Goal: Task Accomplishment & Management: Complete application form

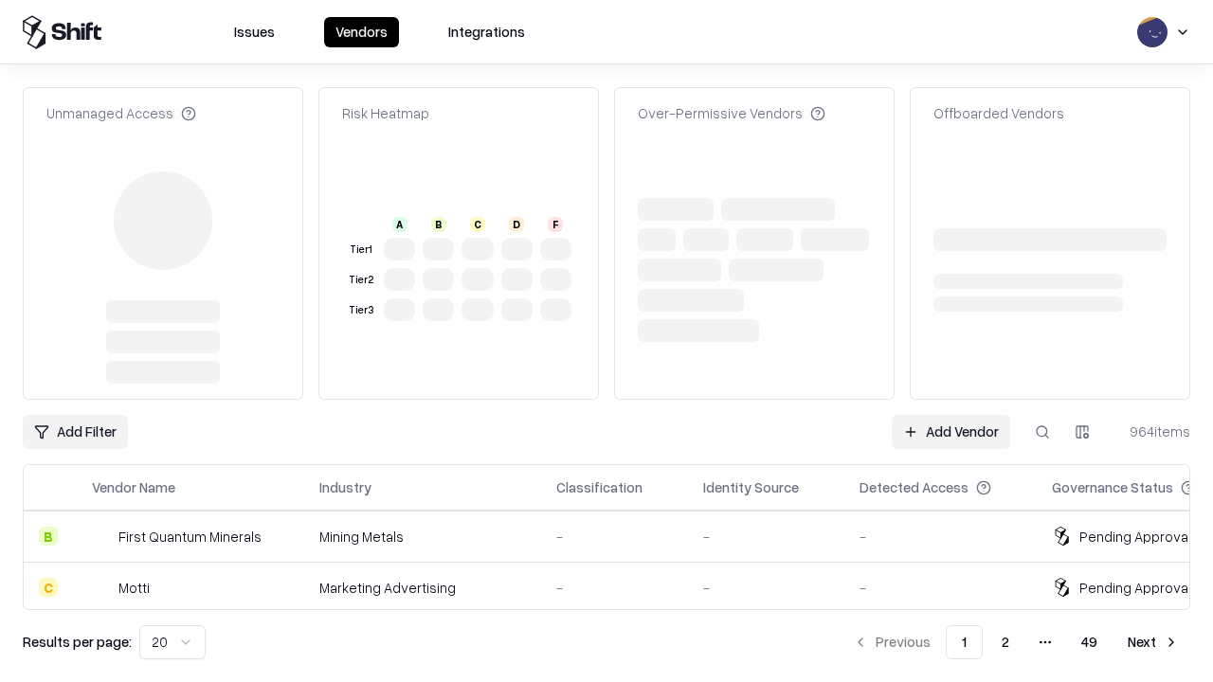
click at [951, 415] on link "Add Vendor" at bounding box center [951, 432] width 118 height 34
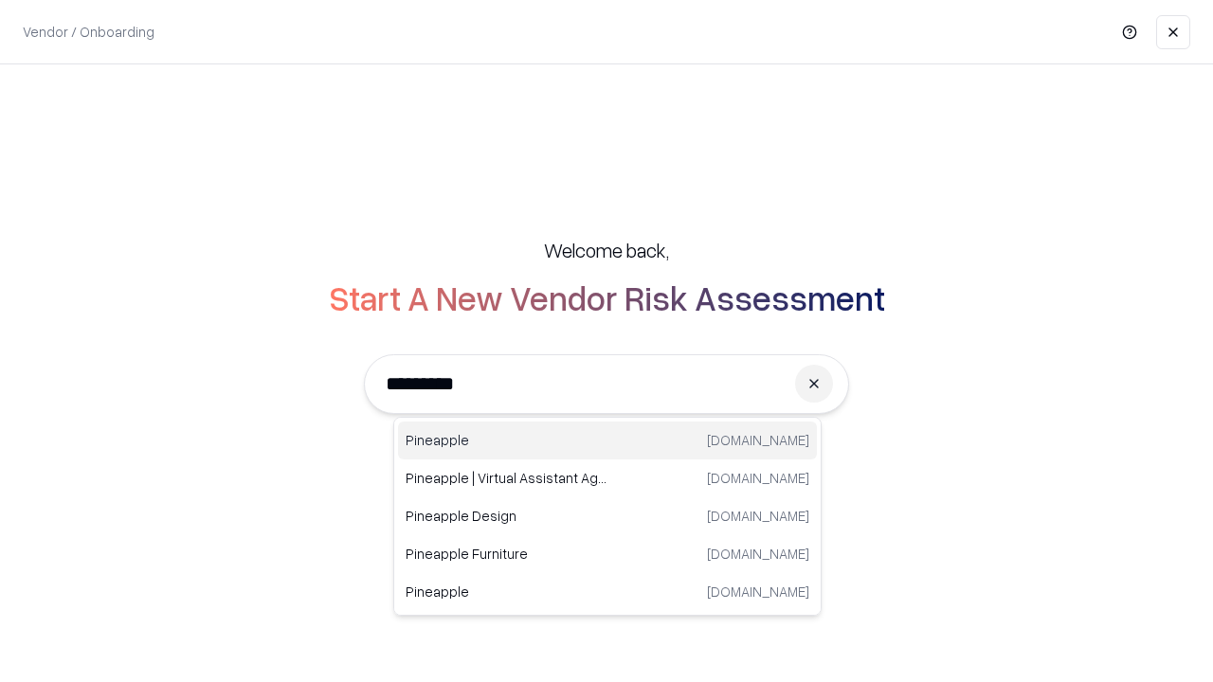
click at [608, 441] on div "Pineapple [DOMAIN_NAME]" at bounding box center [607, 441] width 419 height 38
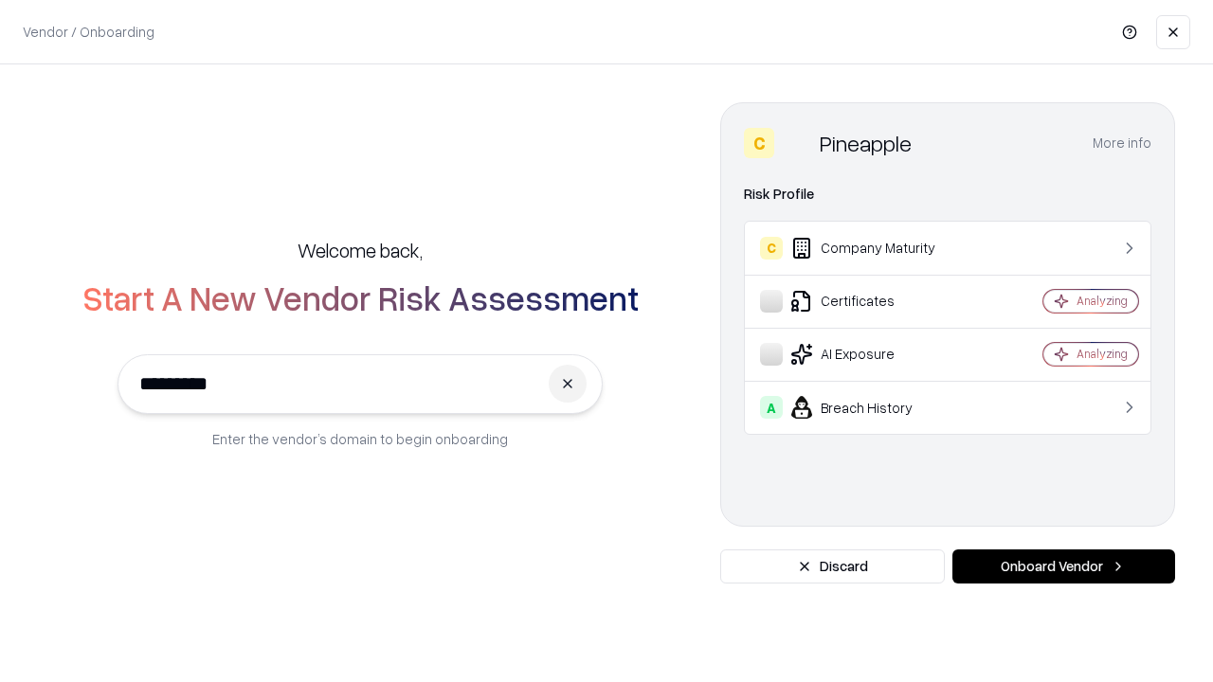
type input "*********"
click at [1064, 567] on button "Onboard Vendor" at bounding box center [1064, 567] width 223 height 34
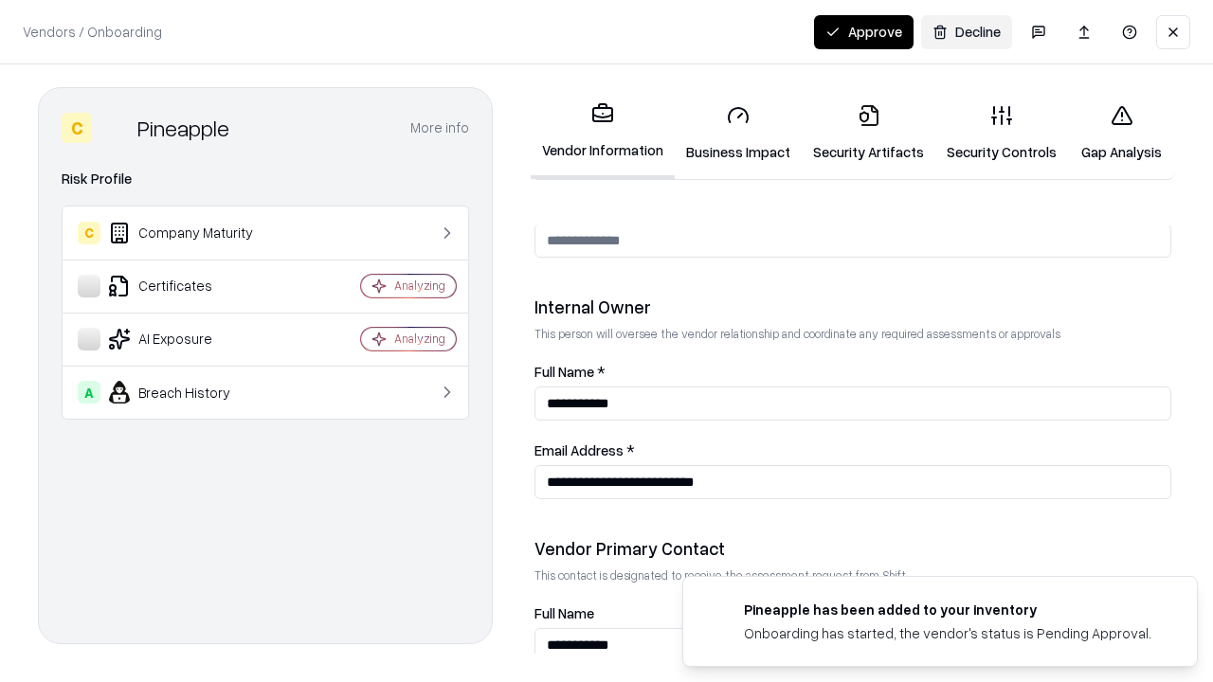
scroll to position [982, 0]
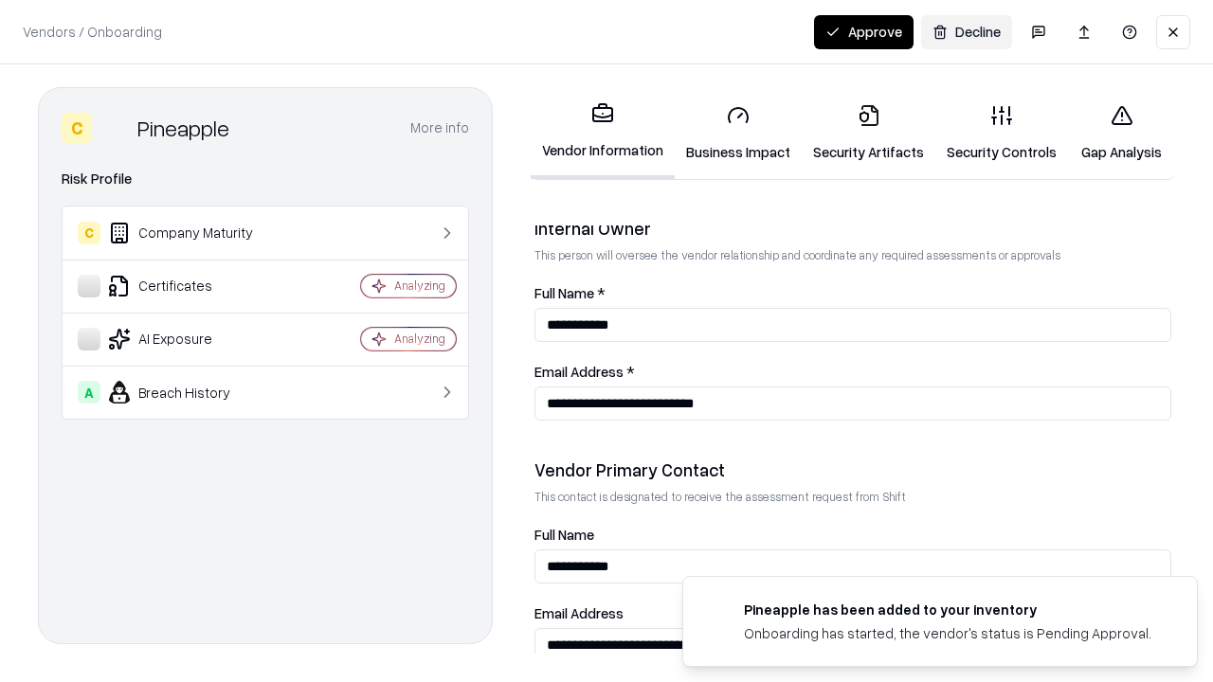
click at [738, 133] on link "Business Impact" at bounding box center [738, 133] width 127 height 88
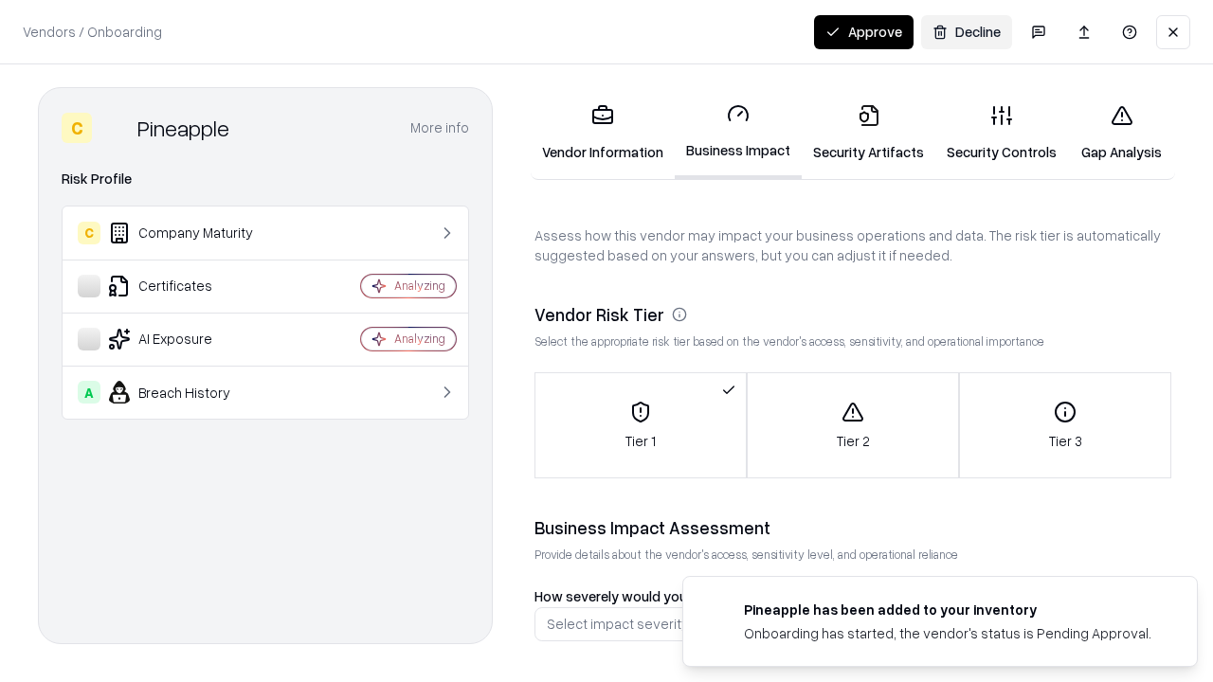
click at [868, 133] on link "Security Artifacts" at bounding box center [869, 133] width 134 height 88
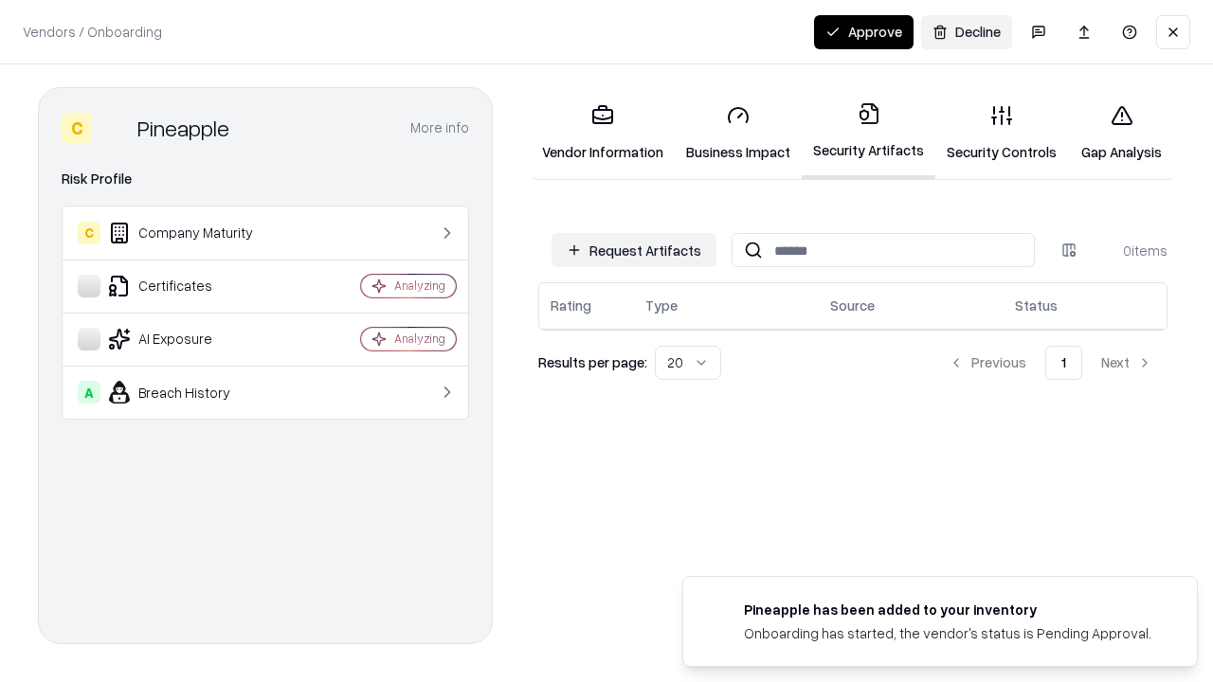
click at [634, 250] on button "Request Artifacts" at bounding box center [634, 250] width 165 height 34
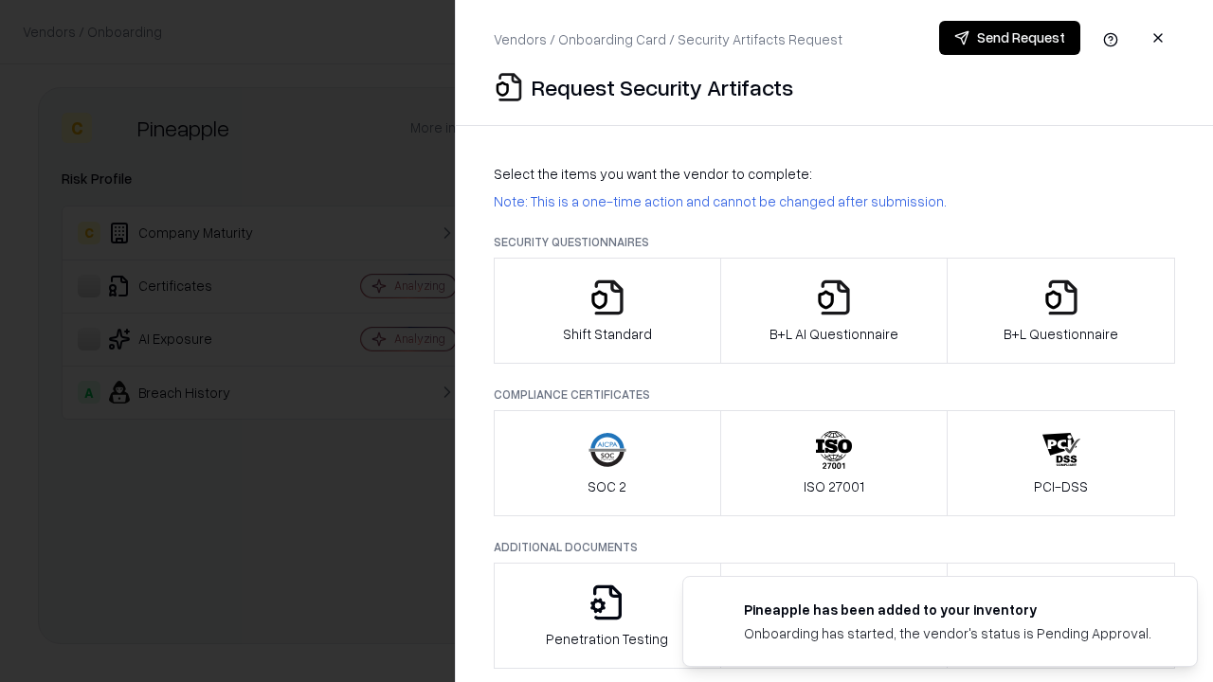
click at [607, 311] on icon "button" at bounding box center [608, 298] width 38 height 38
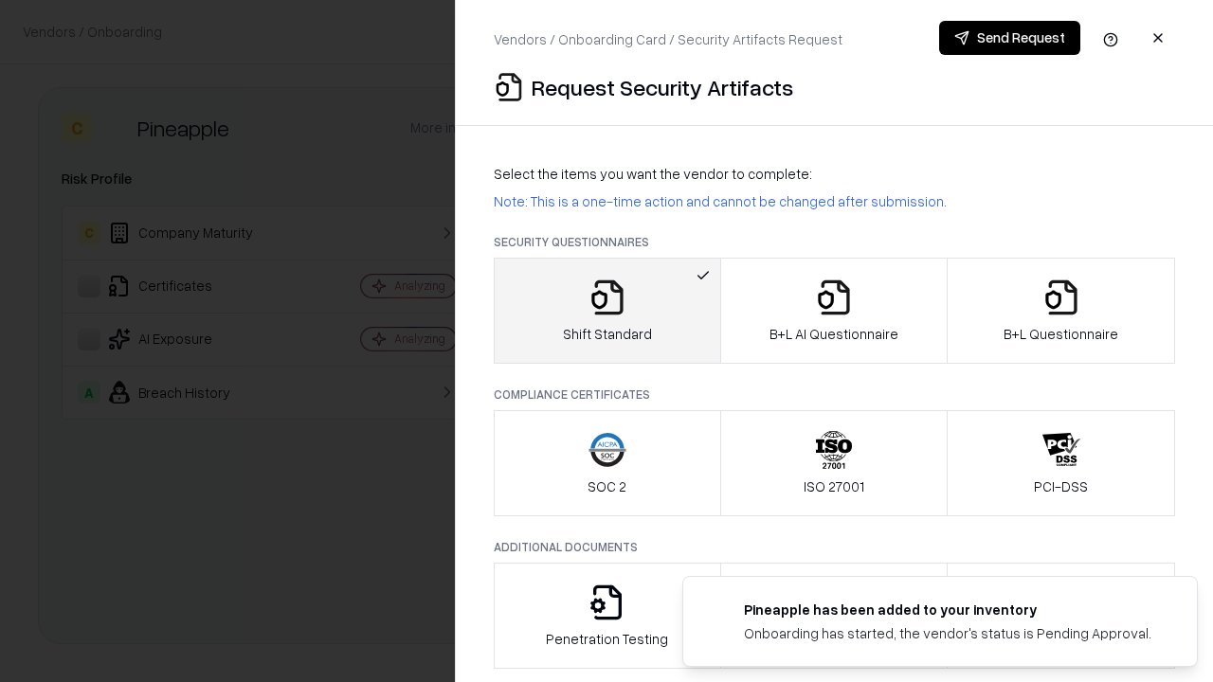
click at [1010, 38] on button "Send Request" at bounding box center [1009, 38] width 141 height 34
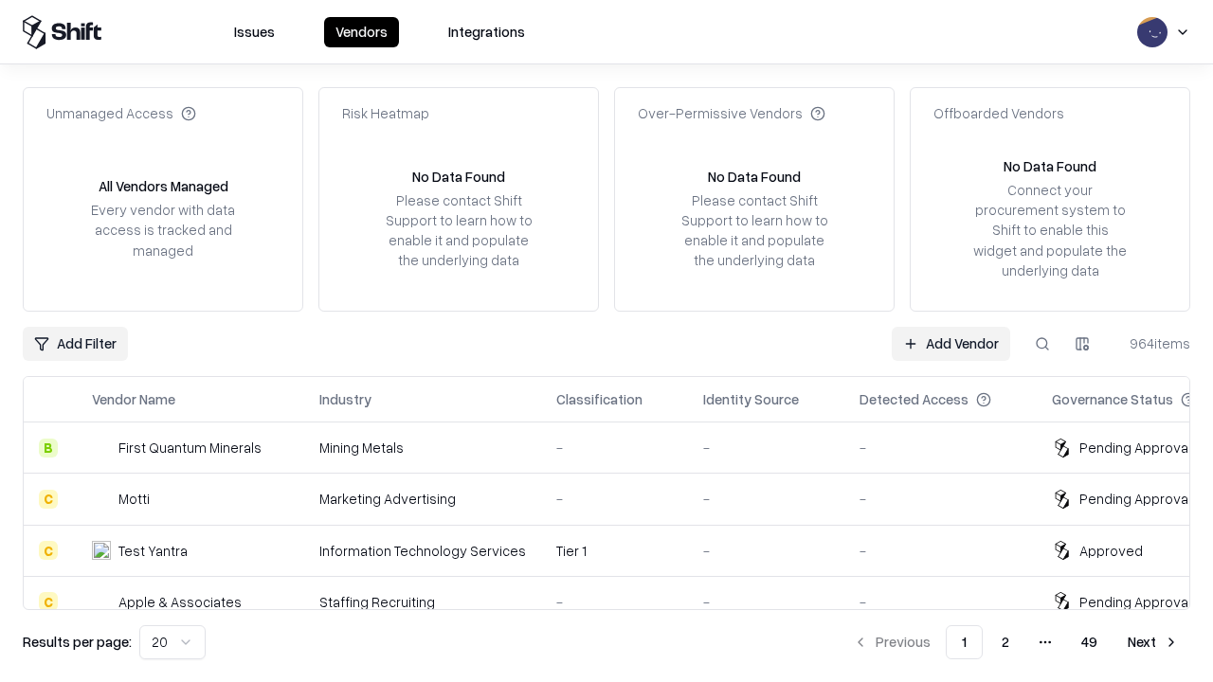
click at [1043, 343] on button at bounding box center [1043, 344] width 34 height 34
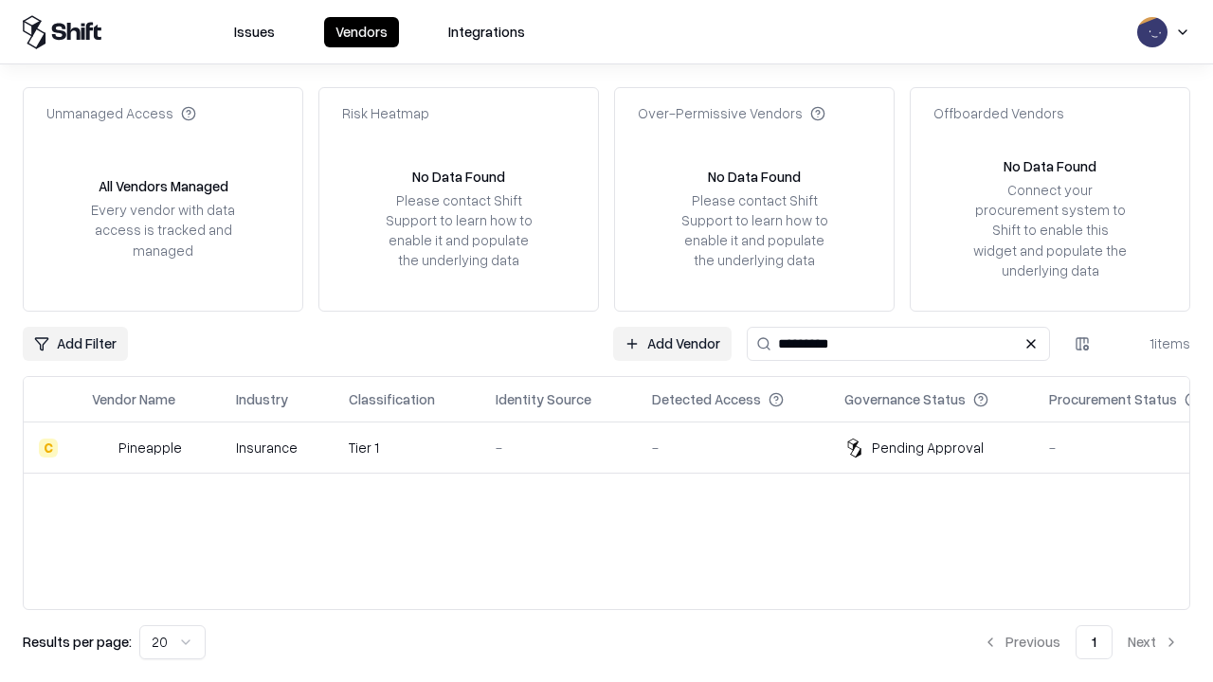
type input "*********"
click at [618, 447] on div "-" at bounding box center [559, 448] width 126 height 20
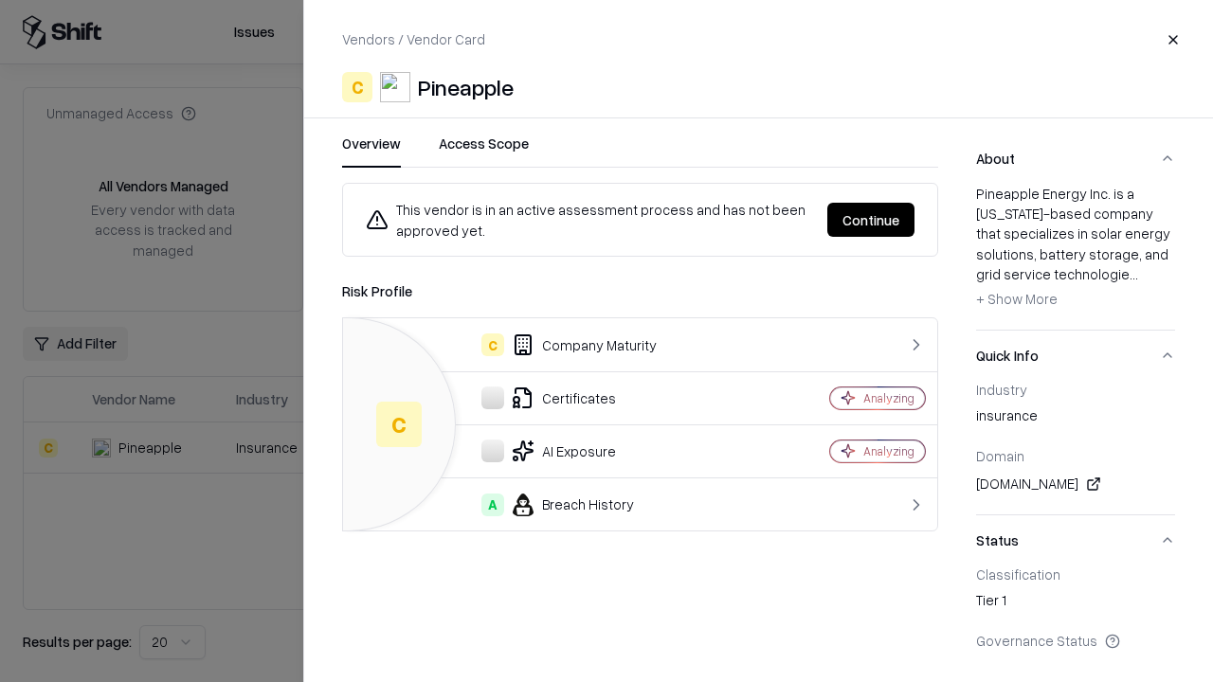
click at [871, 220] on button "Continue" at bounding box center [871, 220] width 87 height 34
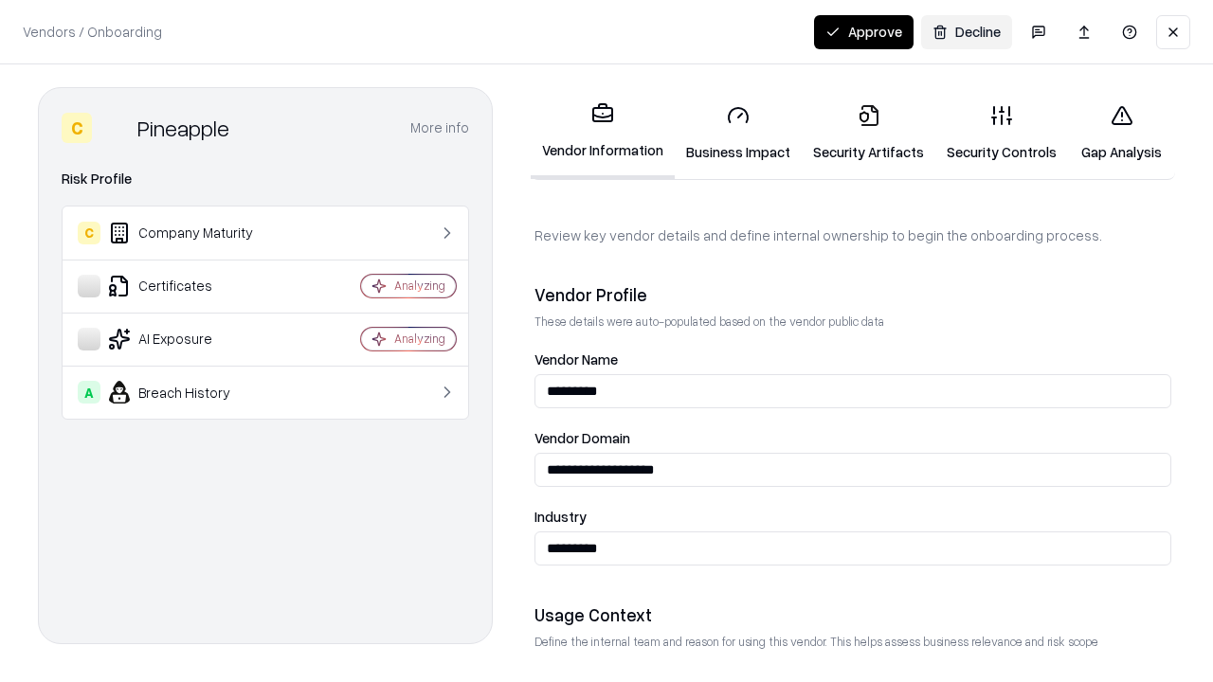
click at [868, 133] on link "Security Artifacts" at bounding box center [869, 133] width 134 height 88
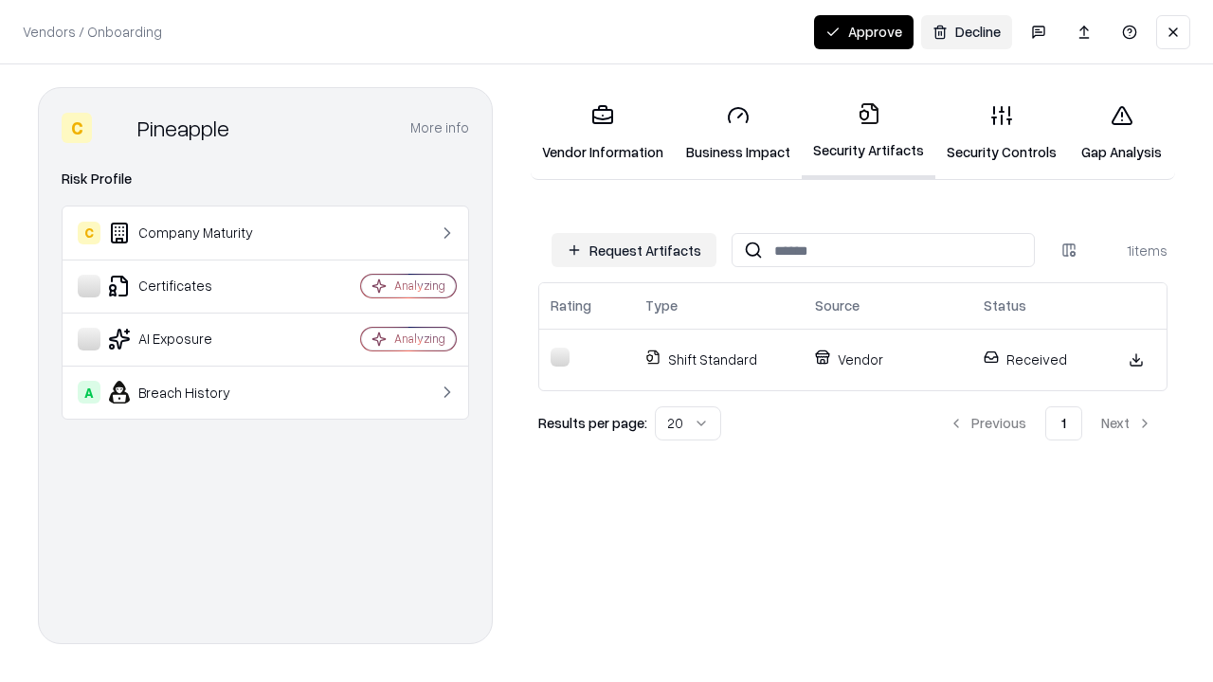
click at [1002, 133] on link "Security Controls" at bounding box center [1002, 133] width 133 height 88
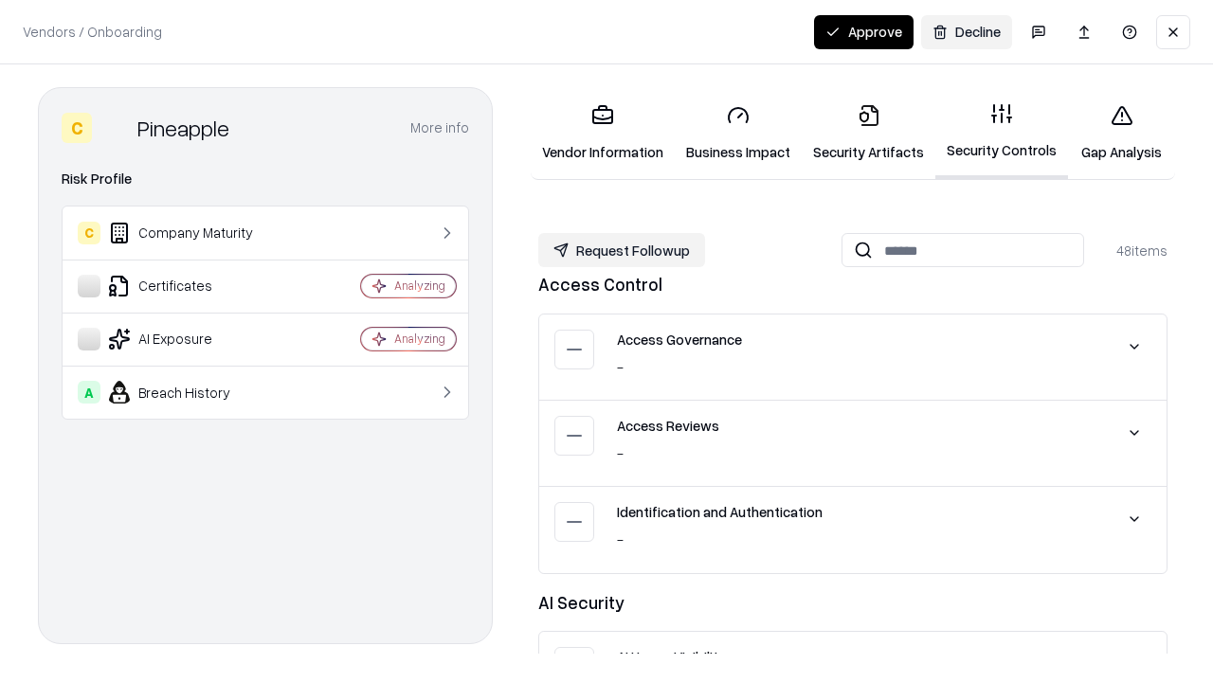
click at [622, 250] on button "Request Followup" at bounding box center [621, 250] width 167 height 34
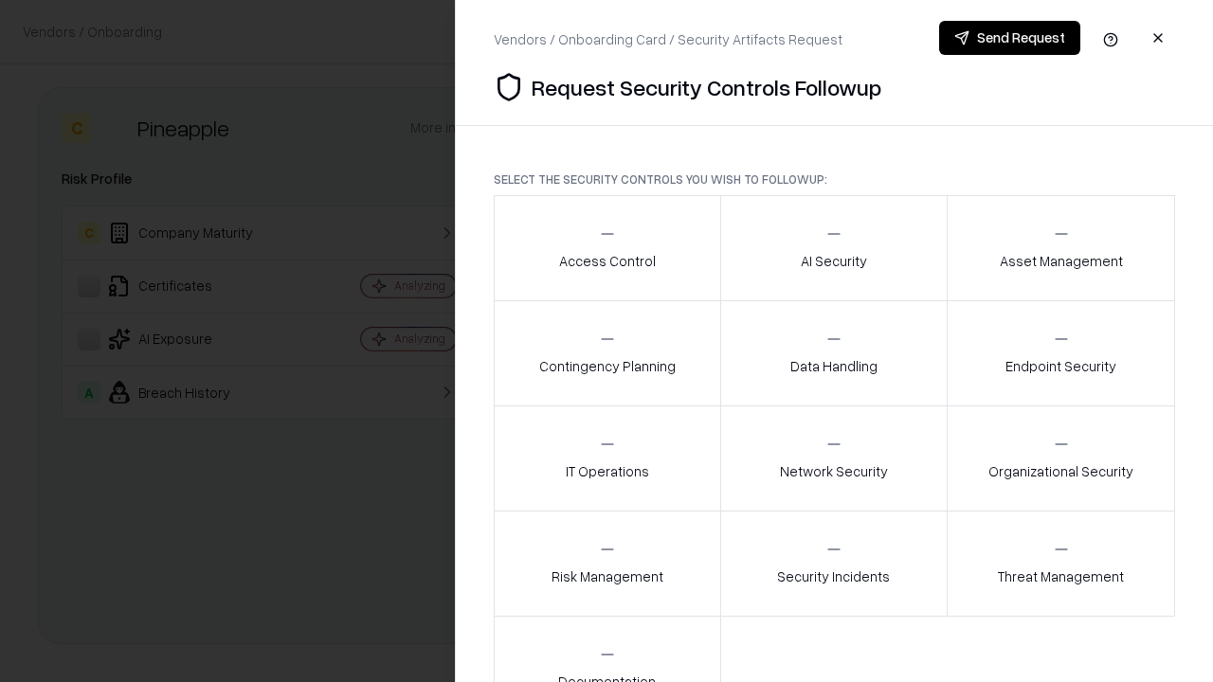
click at [607, 248] on div "Access Control" at bounding box center [607, 248] width 97 height 46
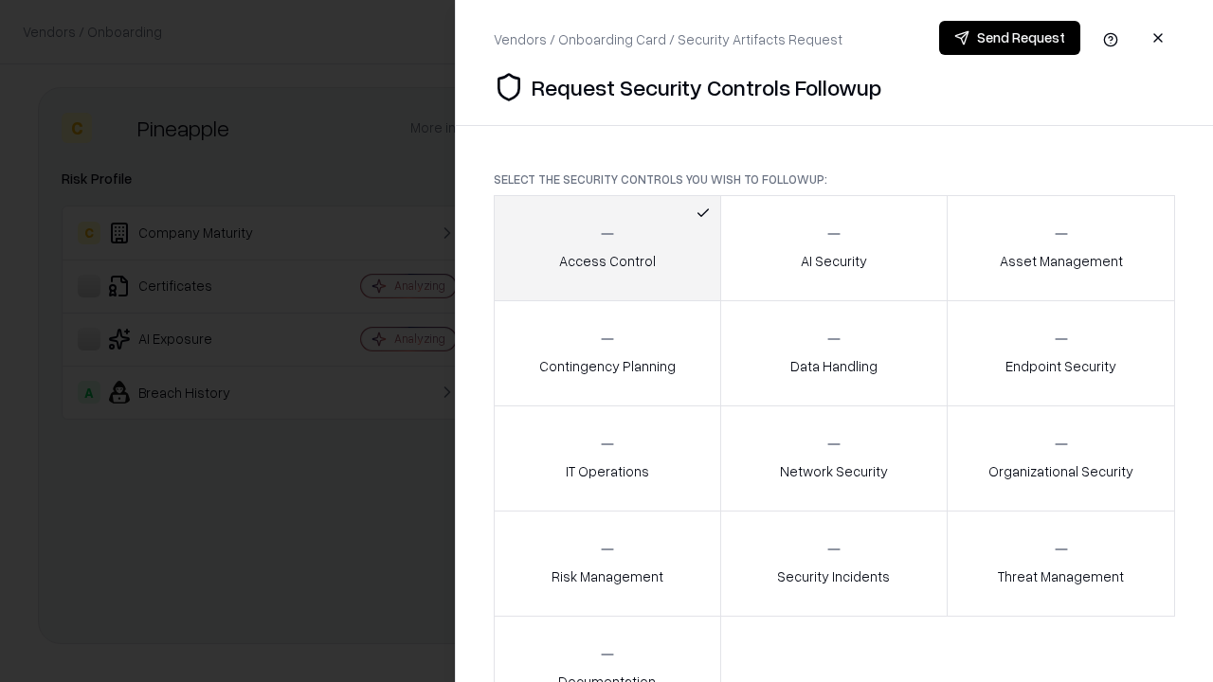
click at [1010, 38] on button "Send Request" at bounding box center [1009, 38] width 141 height 34
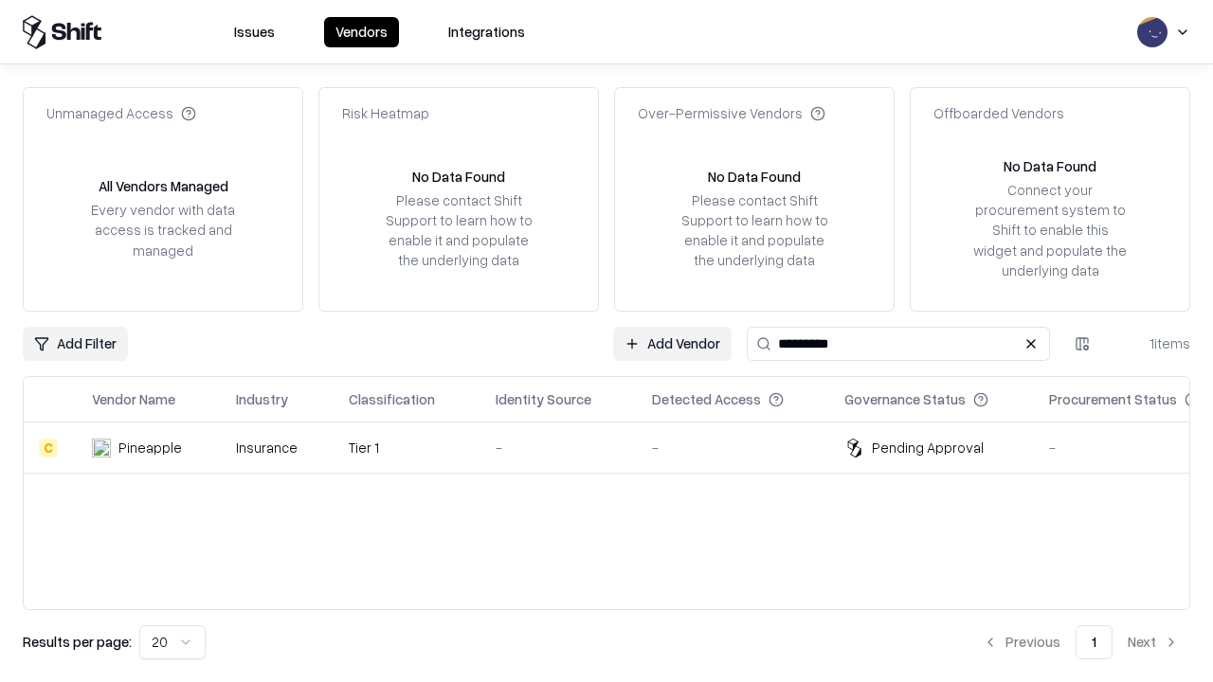
type input "*********"
click at [618, 447] on div "-" at bounding box center [559, 448] width 126 height 20
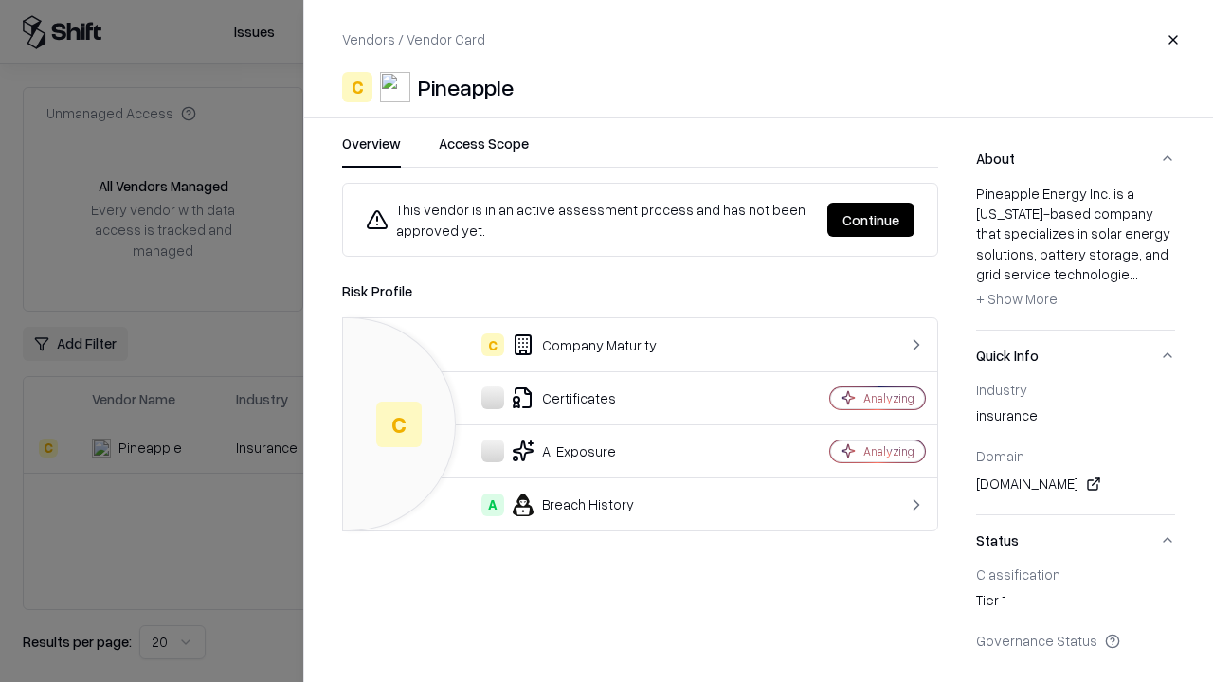
click at [871, 220] on button "Continue" at bounding box center [871, 220] width 87 height 34
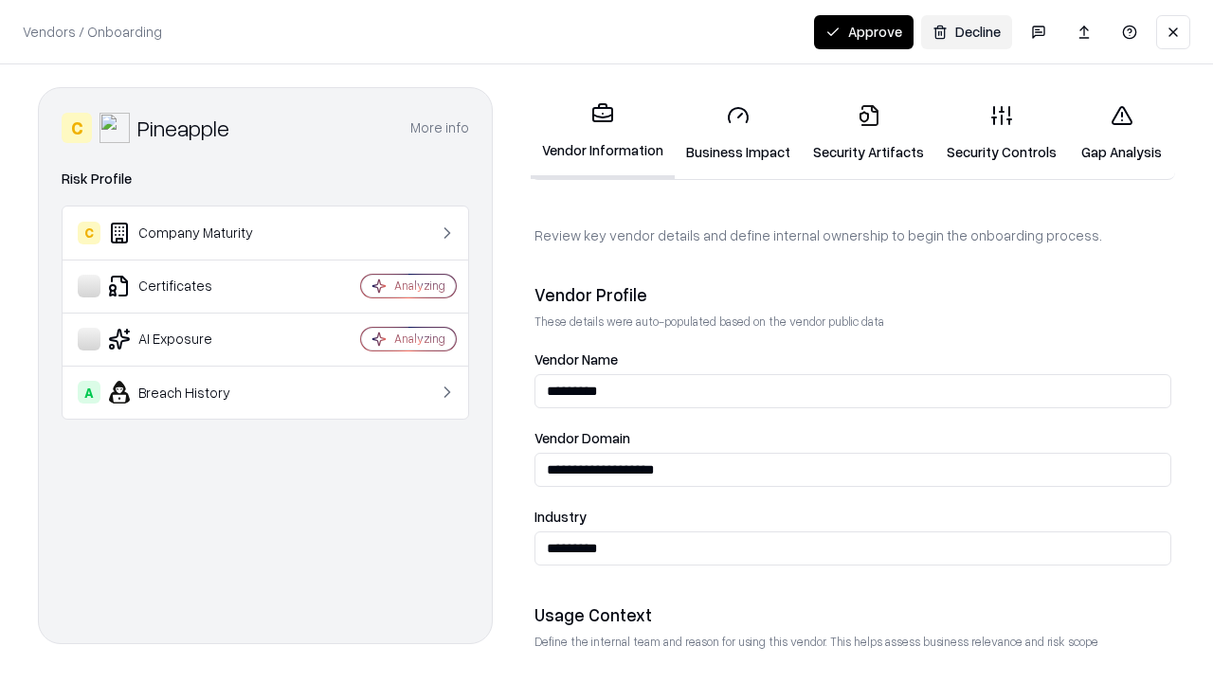
click at [864, 31] on button "Approve" at bounding box center [864, 32] width 100 height 34
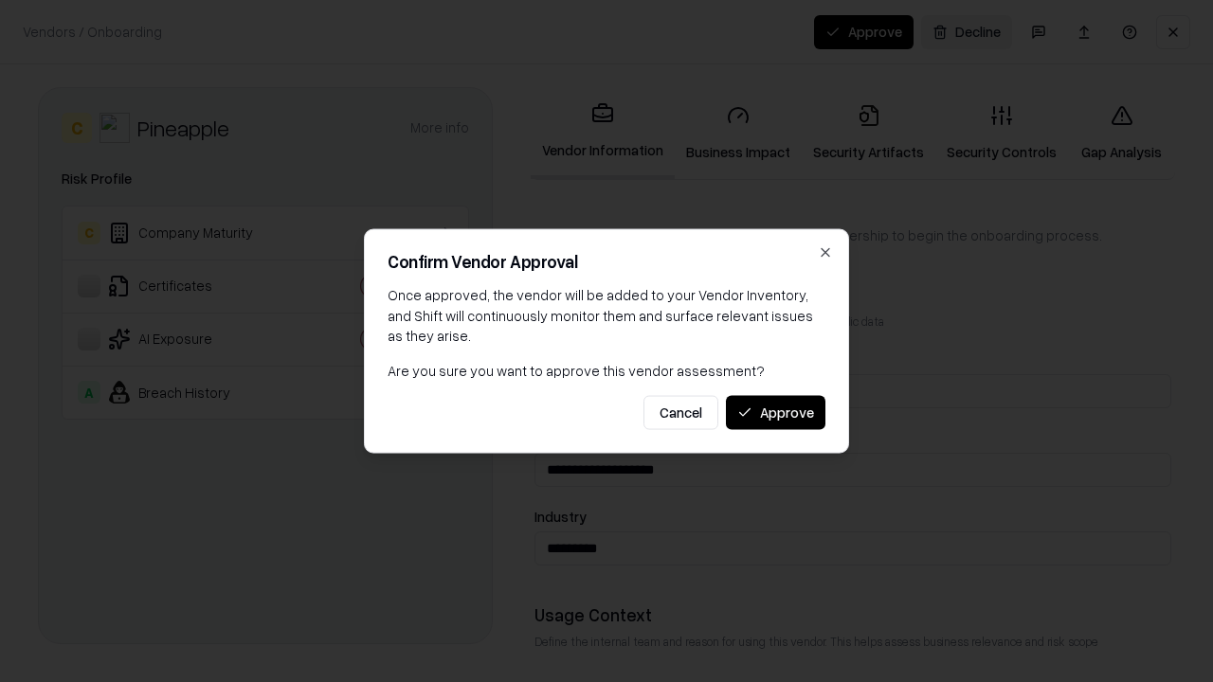
click at [775, 412] on button "Approve" at bounding box center [776, 412] width 100 height 34
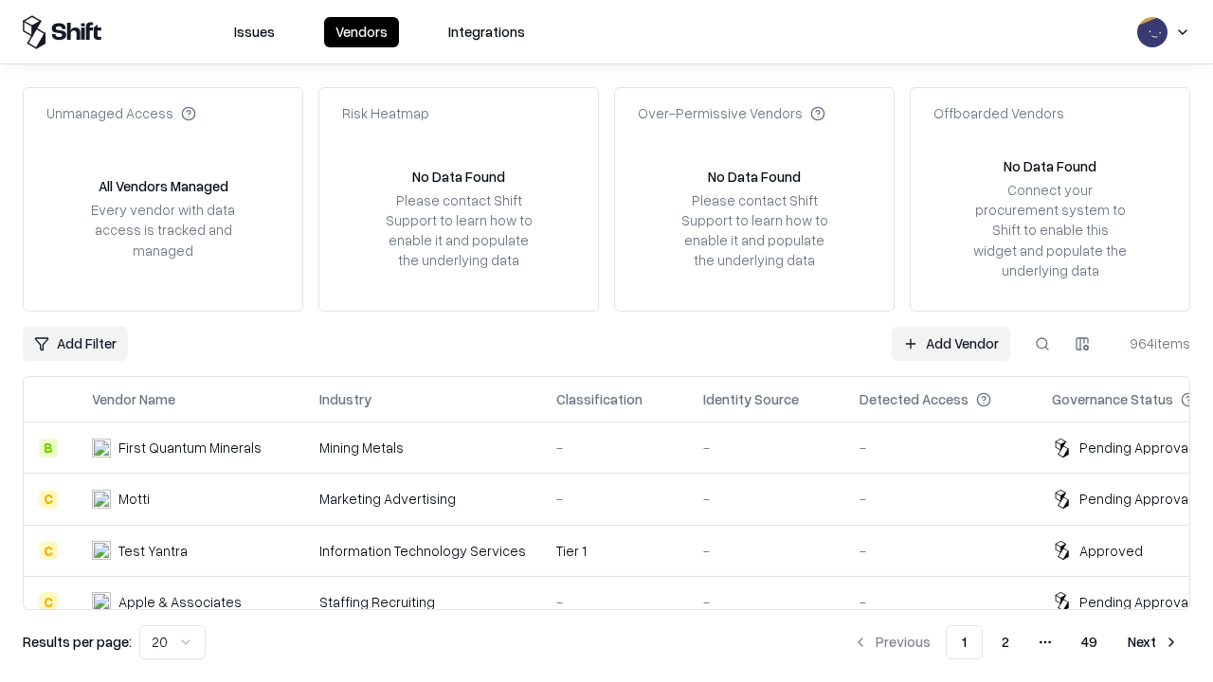
type input "*********"
click at [951, 343] on link "Add Vendor" at bounding box center [951, 344] width 118 height 34
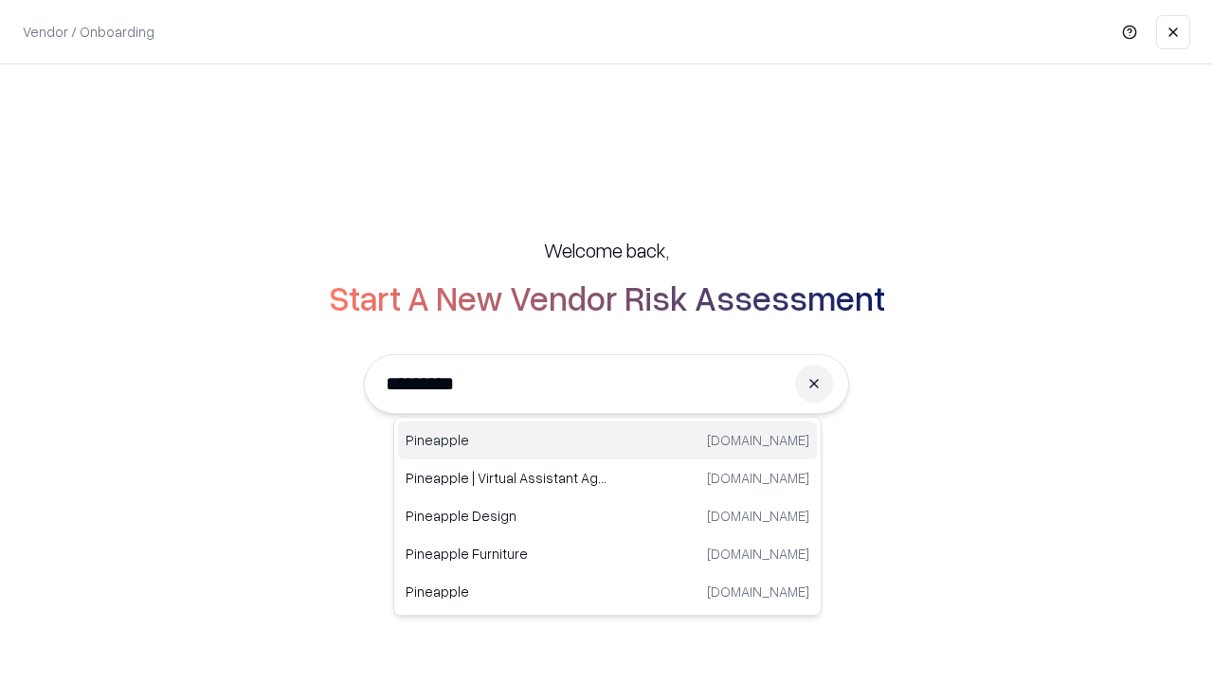
click at [608, 441] on div "Pineapple [DOMAIN_NAME]" at bounding box center [607, 441] width 419 height 38
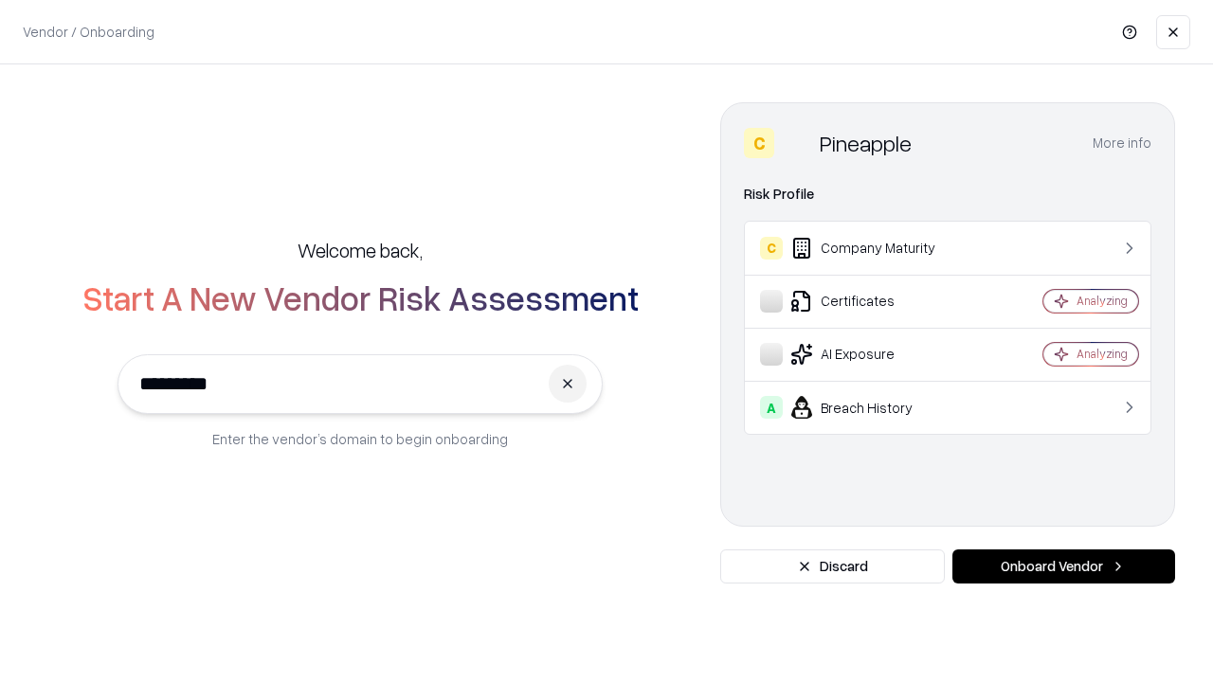
type input "*********"
click at [1064, 567] on button "Onboard Vendor" at bounding box center [1064, 567] width 223 height 34
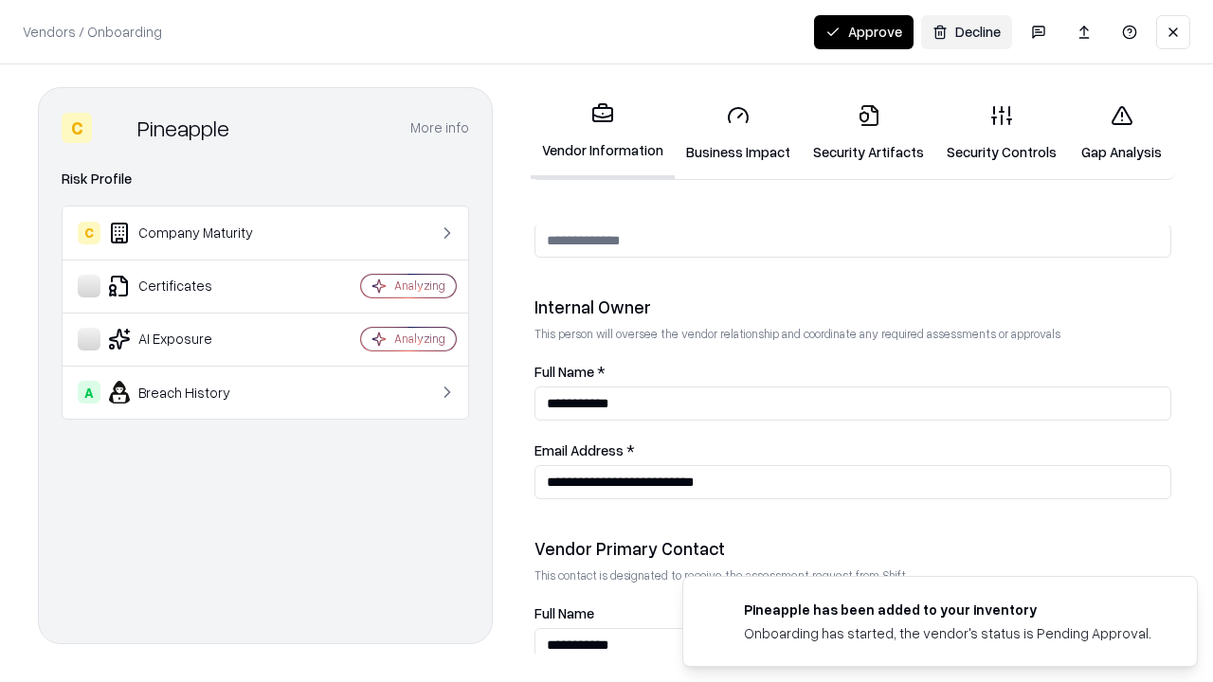
scroll to position [982, 0]
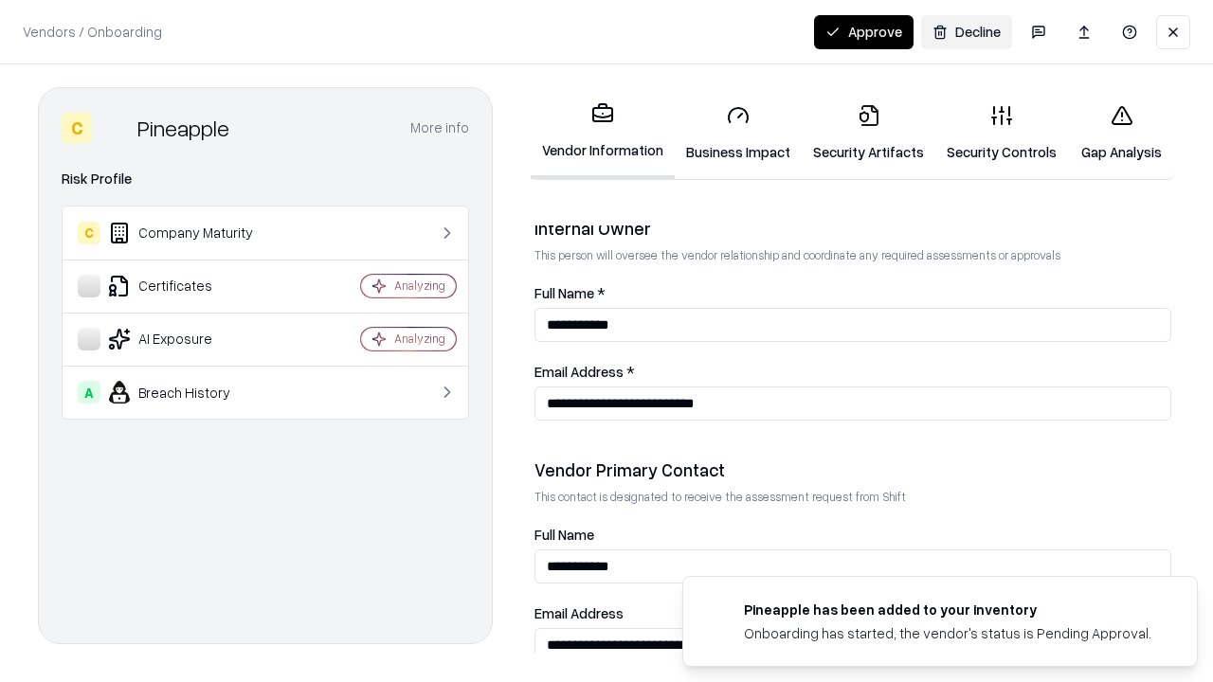
click at [864, 31] on button "Approve" at bounding box center [864, 32] width 100 height 34
